Goal: Information Seeking & Learning: Learn about a topic

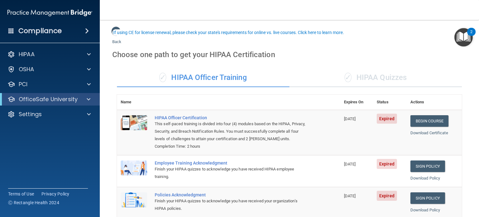
scroll to position [31, 0]
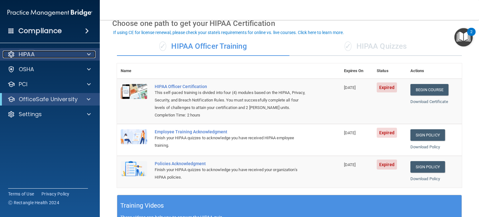
click at [89, 53] on span at bounding box center [89, 54] width 4 height 7
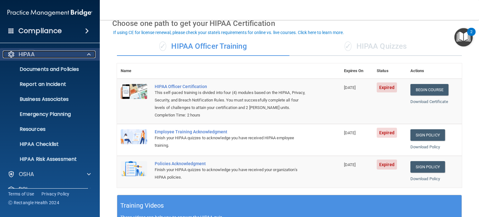
click at [89, 53] on span at bounding box center [89, 54] width 4 height 7
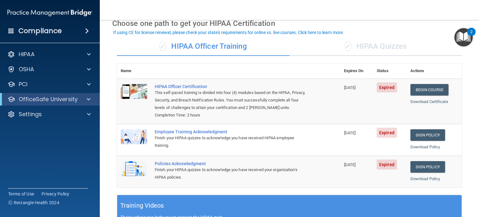
click at [433, 34] on div "✓ HIPAA Officer Training ✓ HIPAA Quizzes Name Expires On Status Actions HIPAA O…" at bounding box center [289, 197] width 354 height 331
click at [89, 56] on span at bounding box center [89, 54] width 4 height 7
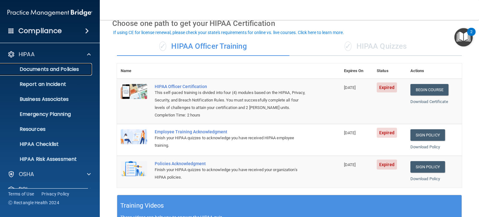
click at [49, 68] on p "Documents and Policies" at bounding box center [46, 69] width 85 height 6
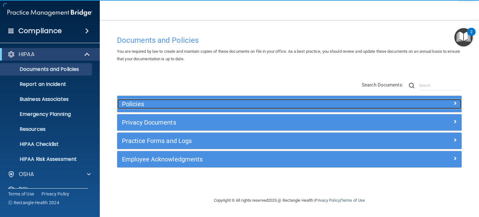
click at [396, 103] on div at bounding box center [419, 102] width 86 height 7
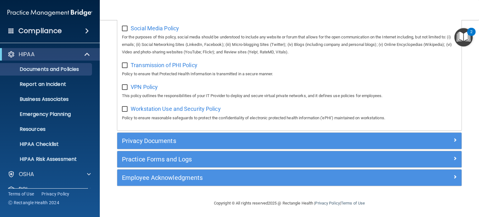
scroll to position [504, 0]
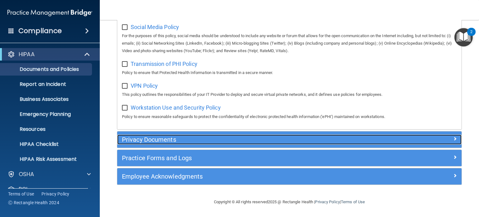
click at [169, 138] on h5 "Privacy Documents" at bounding box center [246, 139] width 249 height 7
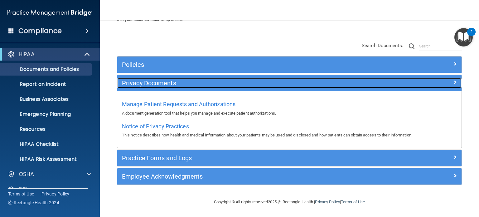
scroll to position [39, 0]
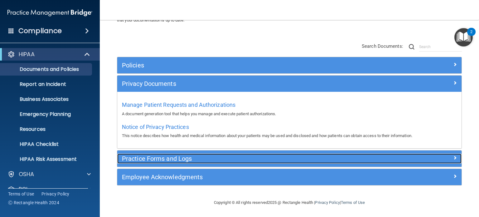
click at [167, 160] on h5 "Practice Forms and Logs" at bounding box center [246, 158] width 249 height 7
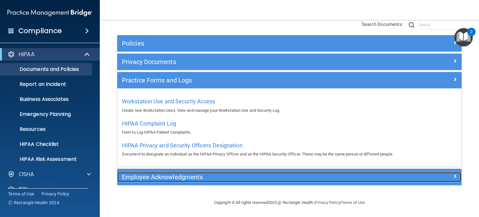
click at [184, 177] on h5 "Employee Acknowledgments" at bounding box center [246, 176] width 249 height 7
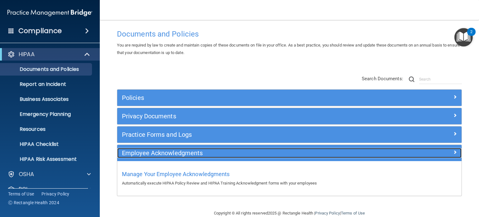
scroll to position [0, 0]
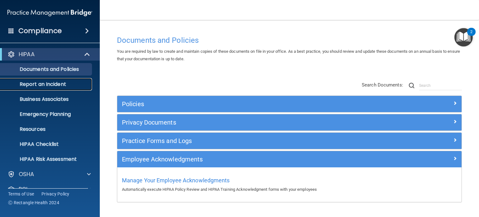
click at [62, 83] on p "Report an Incident" at bounding box center [46, 84] width 85 height 6
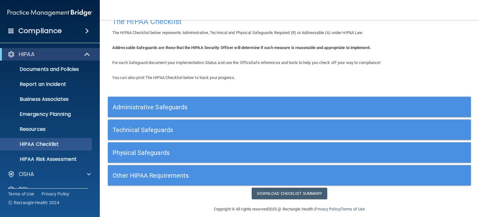
scroll to position [19, 0]
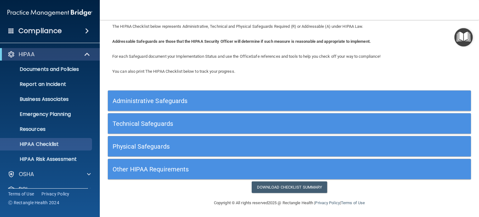
click at [178, 102] on h5 "Administrative Safeguards" at bounding box center [244, 100] width 263 height 7
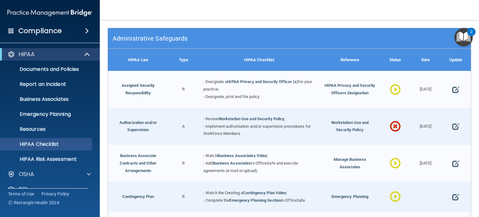
scroll to position [81, 0]
click at [65, 160] on p "HIPAA Risk Assessment" at bounding box center [46, 159] width 85 height 6
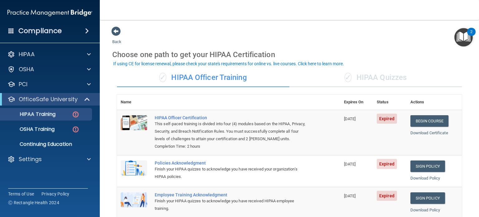
click at [363, 79] on div "✓ HIPAA Quizzes" at bounding box center [376, 77] width 173 height 19
